Goal: Check status: Check status

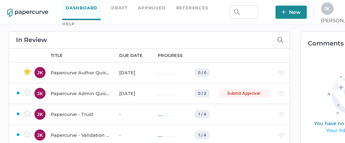
scroll to position [0, 47]
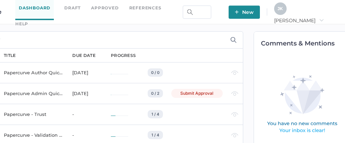
click at [323, 17] on span "[PERSON_NAME]" at bounding box center [299, 20] width 50 height 6
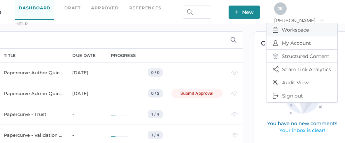
click at [306, 24] on span "Workspace" at bounding box center [301, 29] width 58 height 13
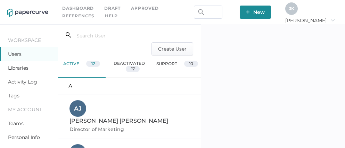
click at [22, 82] on link "Activity Log" at bounding box center [22, 82] width 29 height 6
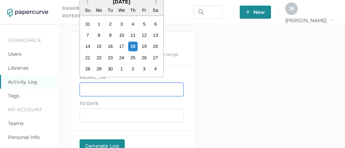
click at [81, 86] on input "text" at bounding box center [131, 90] width 104 height 14
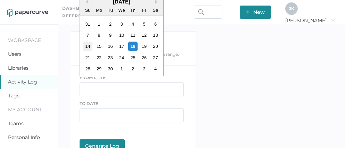
click at [88, 44] on div "14" at bounding box center [87, 46] width 9 height 9
type input "09/14/2025"
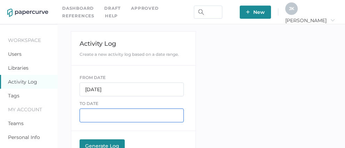
click at [107, 115] on input "text" at bounding box center [131, 116] width 104 height 14
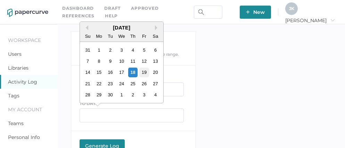
click at [145, 73] on div "19" at bounding box center [143, 72] width 9 height 9
type input "09/19/2025"
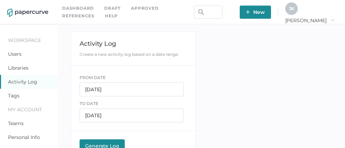
click at [101, 143] on div "Generate Log" at bounding box center [102, 146] width 38 height 6
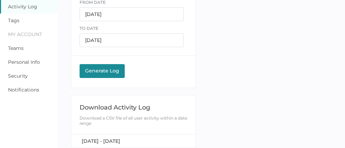
scroll to position [78, 0]
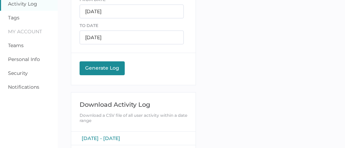
click at [109, 137] on span "September 14, 2025 - September 19, 2025" at bounding box center [101, 138] width 39 height 6
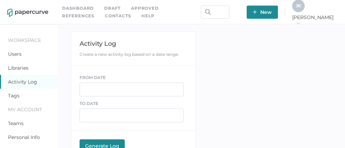
scroll to position [92, 0]
